Goal: Task Accomplishment & Management: Manage account settings

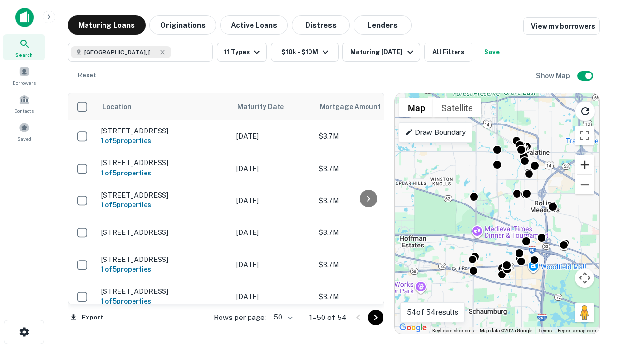
click at [585, 165] on button "Zoom in" at bounding box center [584, 164] width 19 height 19
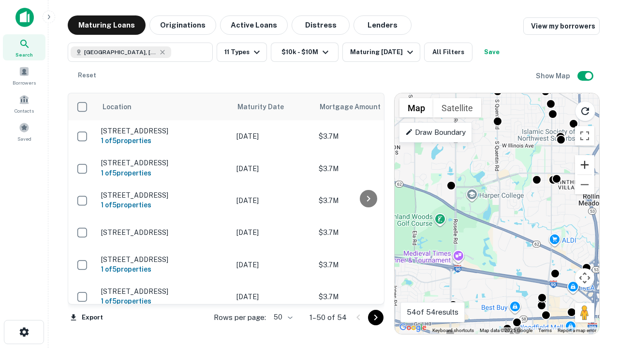
click at [585, 165] on button "Zoom in" at bounding box center [584, 164] width 19 height 19
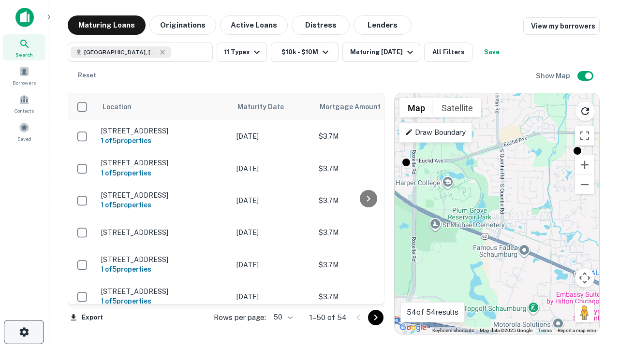
click at [24, 332] on icon "button" at bounding box center [24, 333] width 12 height 12
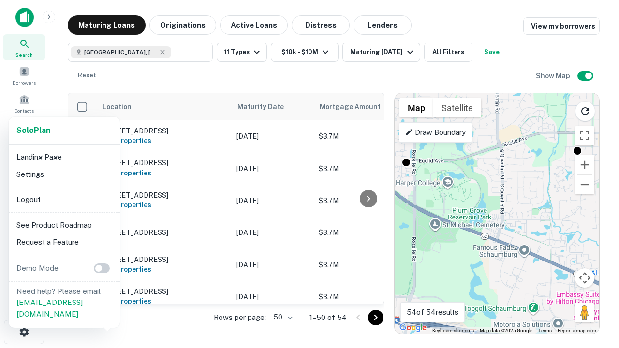
click at [64, 199] on li "Logout" at bounding box center [65, 199] width 104 height 17
